Goal: Task Accomplishment & Management: Manage account settings

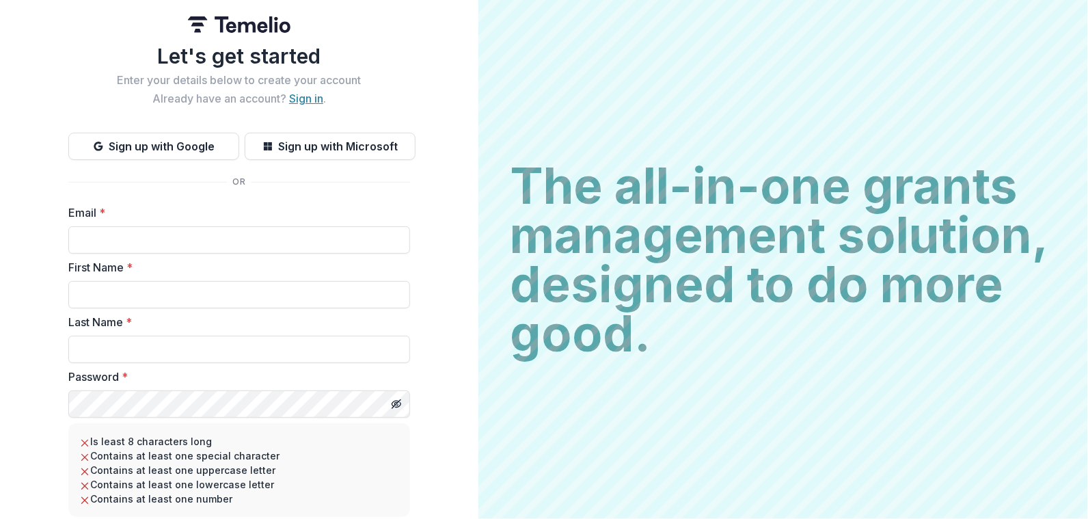
click at [300, 94] on link "Sign in" at bounding box center [306, 99] width 34 height 14
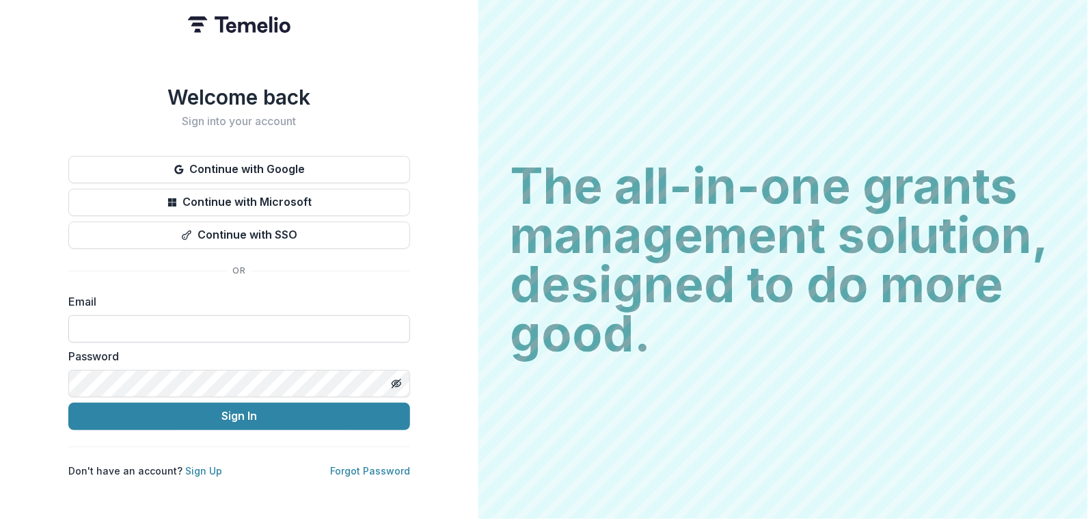
click at [120, 321] on input at bounding box center [239, 328] width 342 height 27
type input "**********"
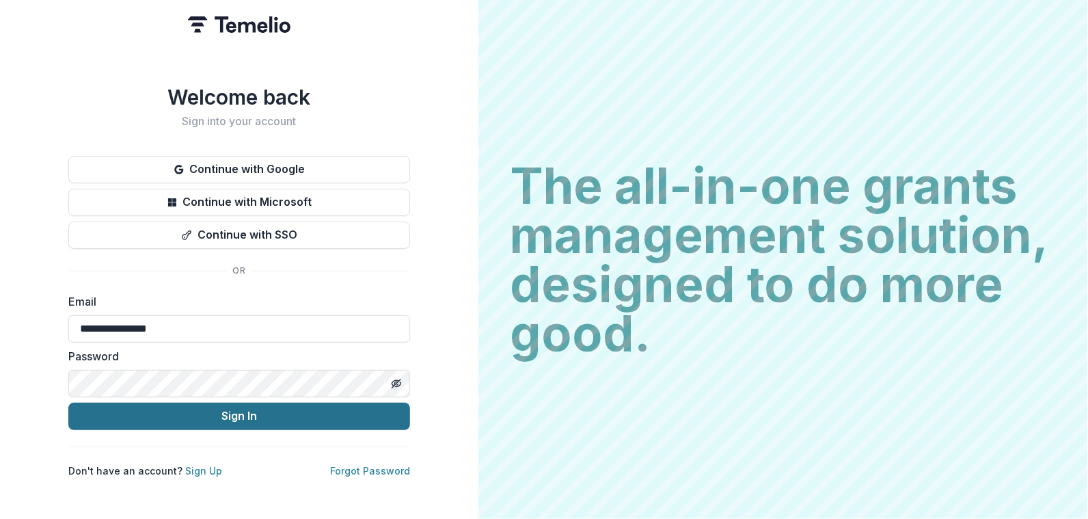
click at [165, 409] on button "Sign In" at bounding box center [239, 416] width 342 height 27
